Goal: Navigation & Orientation: Go to known website

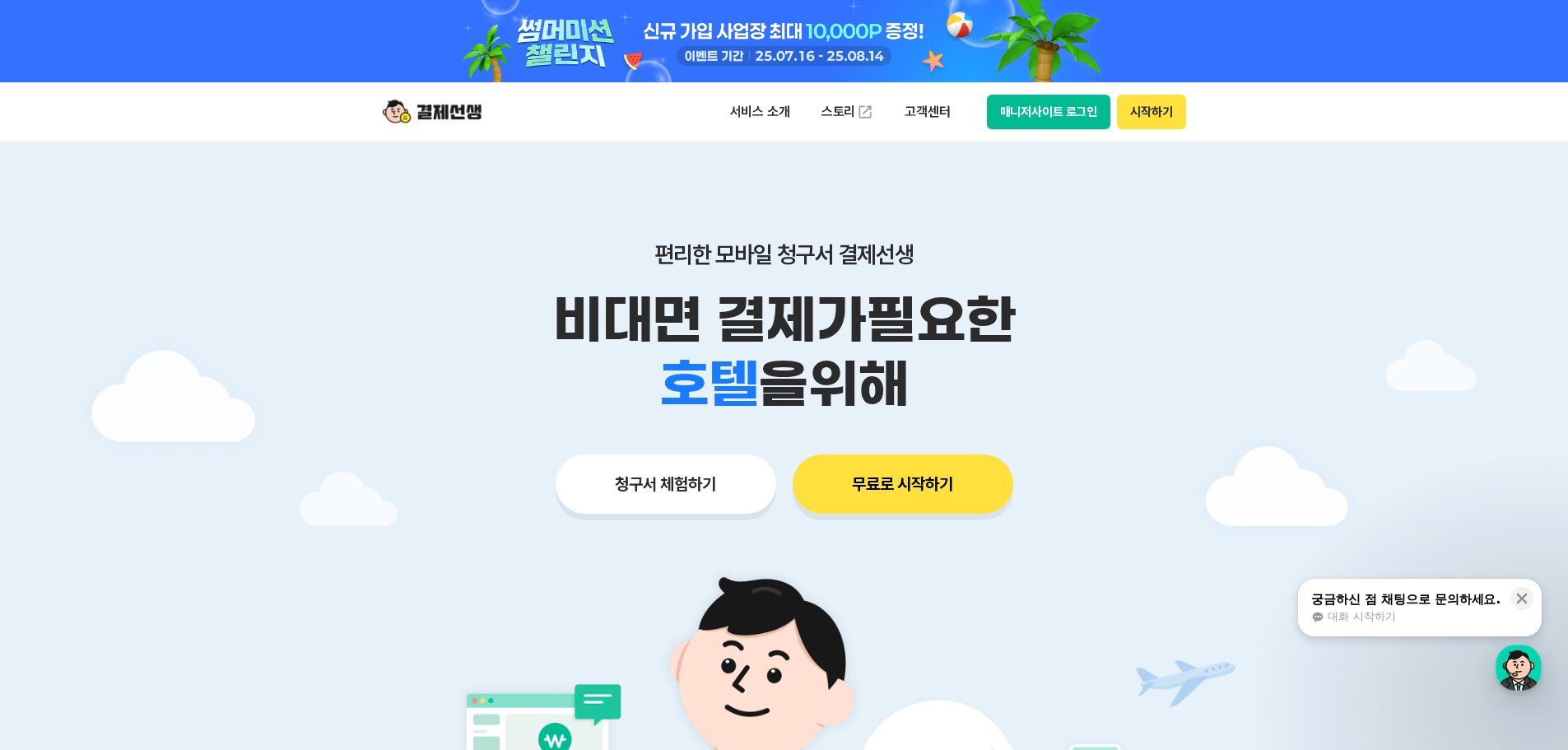
drag, startPoint x: 1476, startPoint y: 0, endPoint x: 1266, endPoint y: 33, distance: 212.6
click at [1266, 33] on div at bounding box center [784, 41] width 1568 height 82
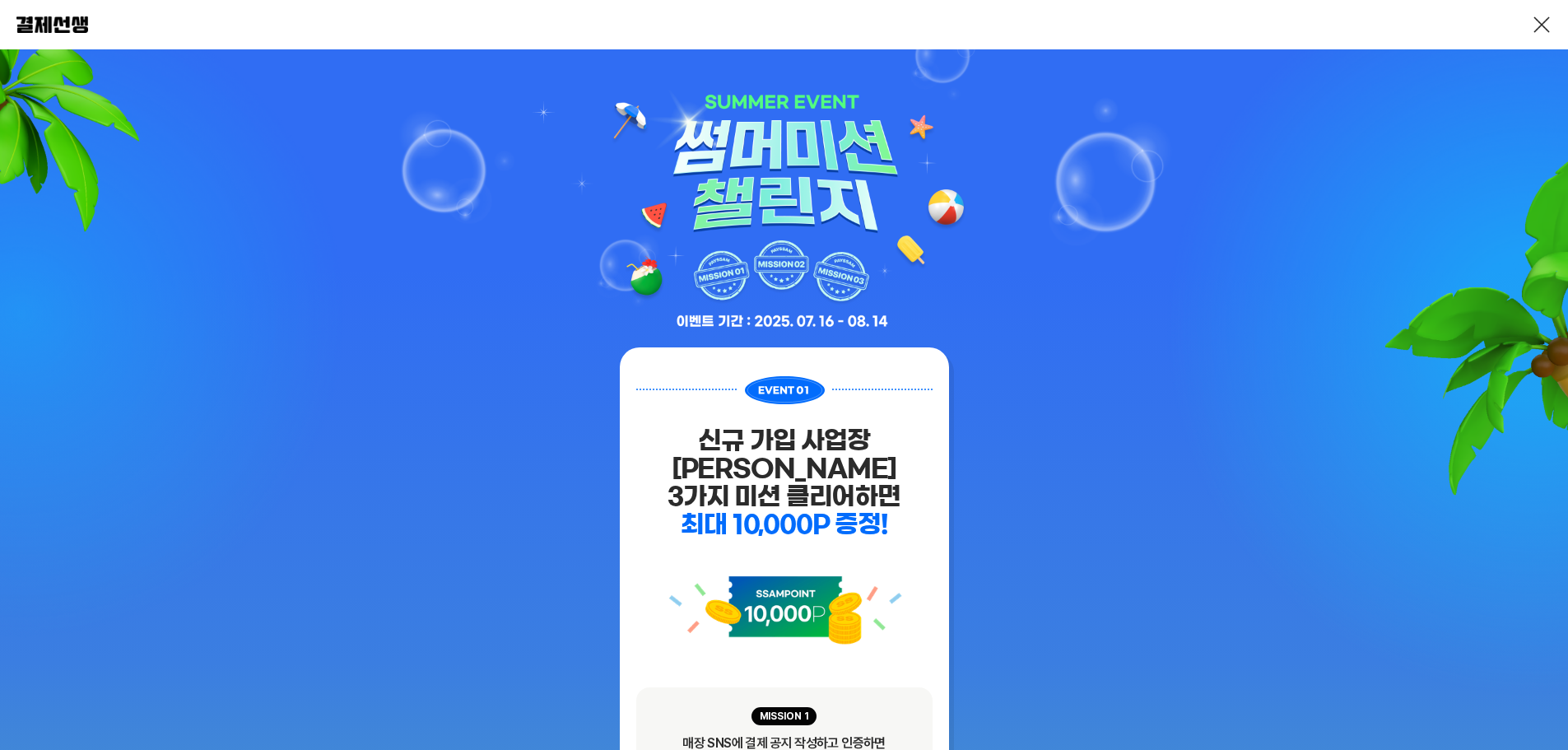
click at [739, 6] on div at bounding box center [784, 24] width 1568 height 50
click at [51, 21] on img at bounding box center [52, 25] width 71 height 17
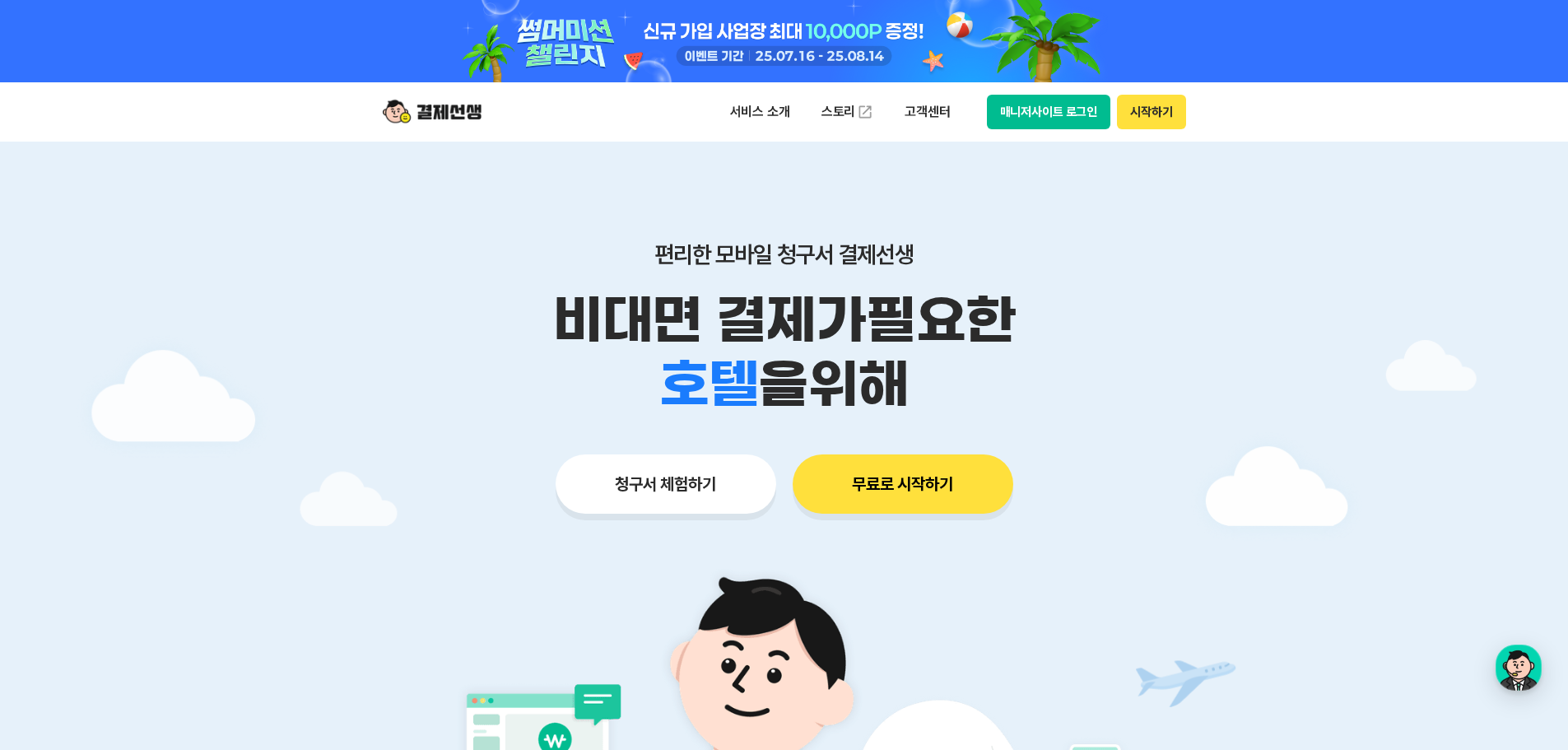
click at [1096, 122] on button "매니저사이트 로그인" at bounding box center [1049, 112] width 125 height 35
